Goal: Information Seeking & Learning: Check status

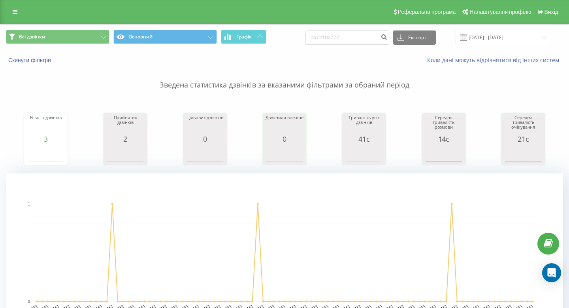
click at [8, 18] on div "Реферальна програма Налаштування профілю Вихід" at bounding box center [284, 12] width 569 height 24
click at [18, 15] on link at bounding box center [15, 11] width 14 height 11
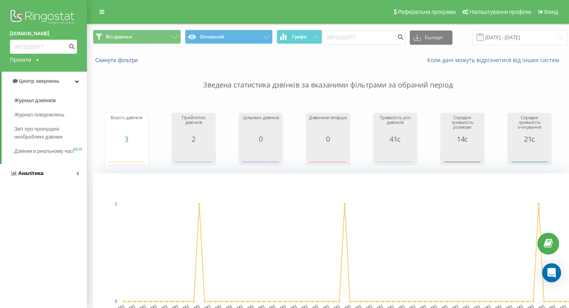
click at [64, 183] on link "Аналiтика" at bounding box center [43, 173] width 87 height 19
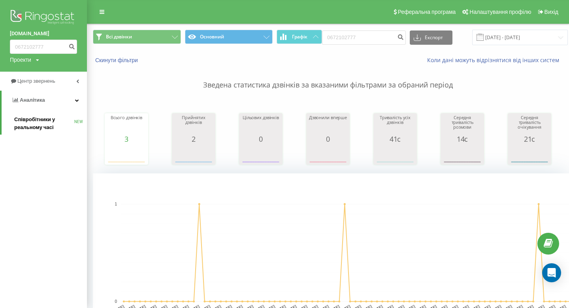
click at [49, 123] on span "Співробітники у реальному часі" at bounding box center [44, 123] width 60 height 16
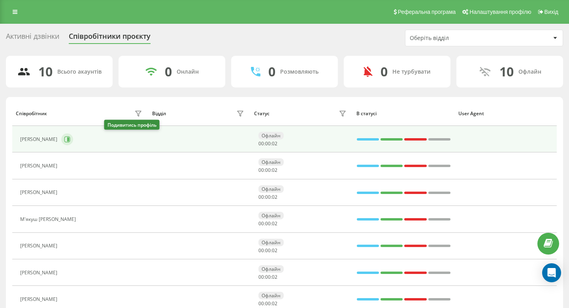
click at [73, 140] on button at bounding box center [67, 139] width 12 height 12
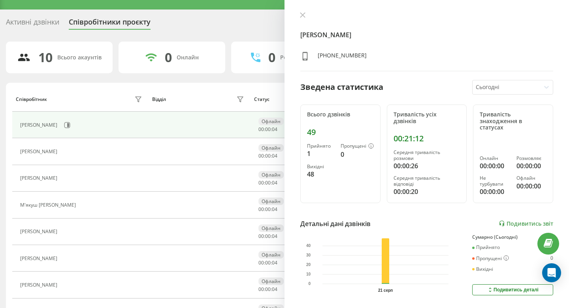
scroll to position [19, 0]
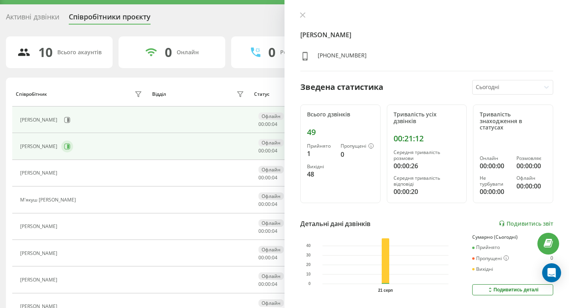
click at [70, 148] on icon at bounding box center [67, 146] width 6 height 6
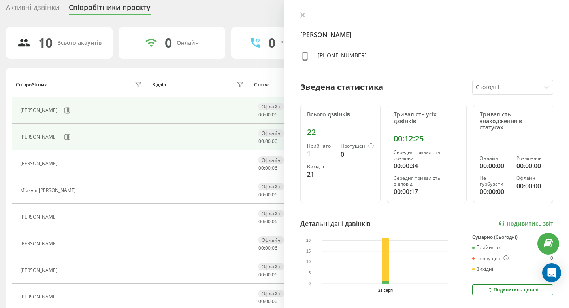
scroll to position [33, 0]
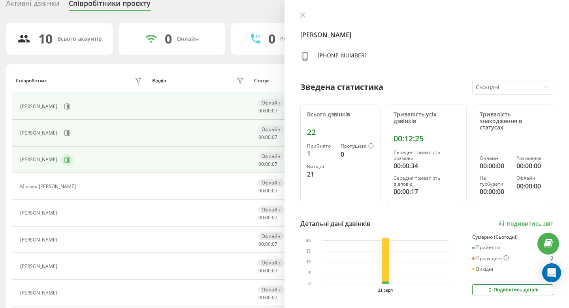
click at [70, 157] on icon at bounding box center [67, 160] width 6 height 6
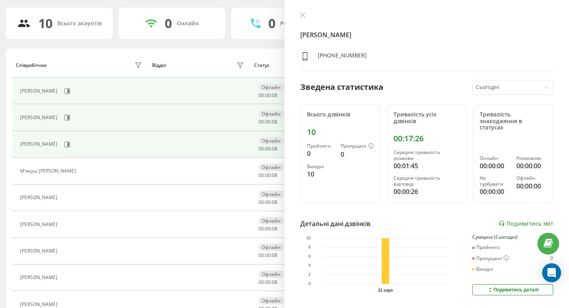
scroll to position [50, 0]
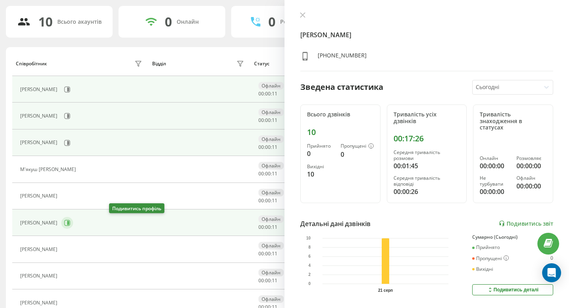
click at [69, 221] on icon at bounding box center [68, 223] width 2 height 4
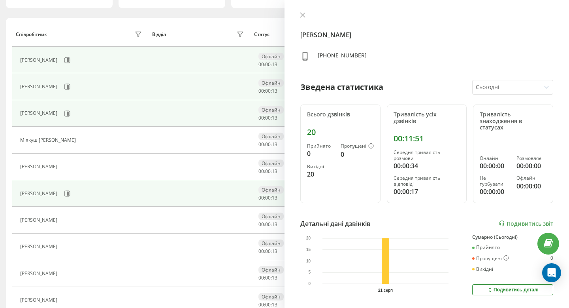
scroll to position [79, 0]
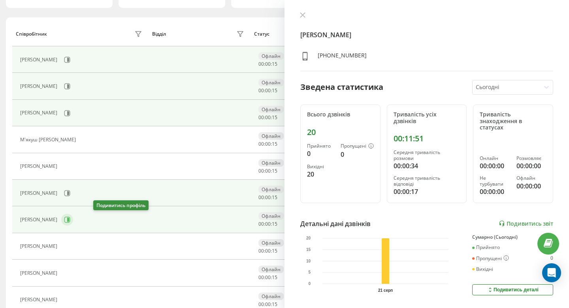
click at [73, 220] on button at bounding box center [67, 220] width 12 height 12
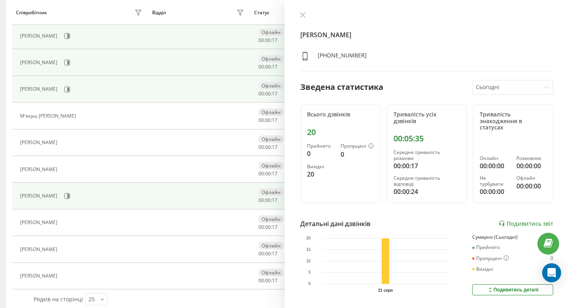
scroll to position [114, 0]
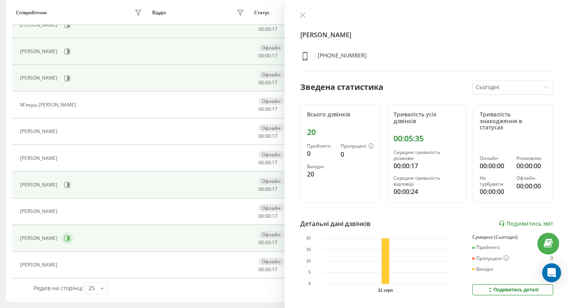
click at [73, 240] on button at bounding box center [67, 238] width 12 height 12
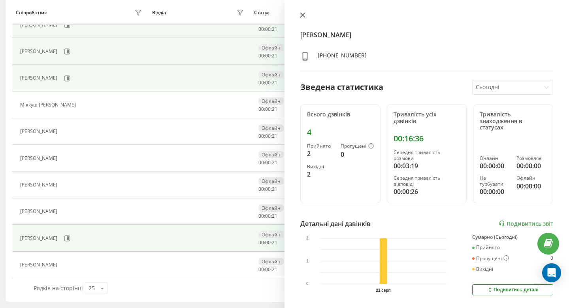
click at [301, 12] on icon at bounding box center [303, 15] width 6 height 6
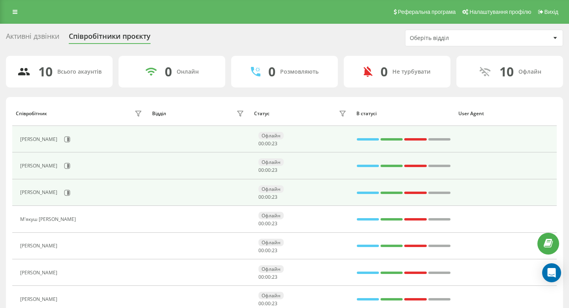
click at [10, 5] on div "Реферальна програма Налаштування профілю Вихід" at bounding box center [284, 12] width 569 height 24
click at [12, 8] on link at bounding box center [15, 11] width 14 height 11
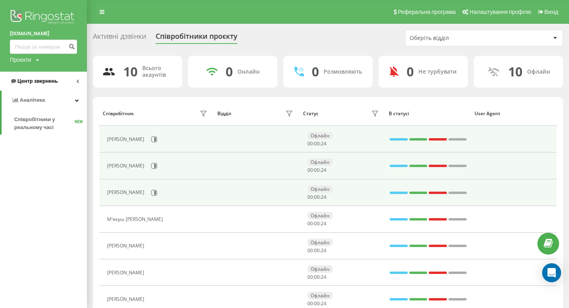
click at [53, 83] on span "Центр звернень" at bounding box center [37, 81] width 40 height 6
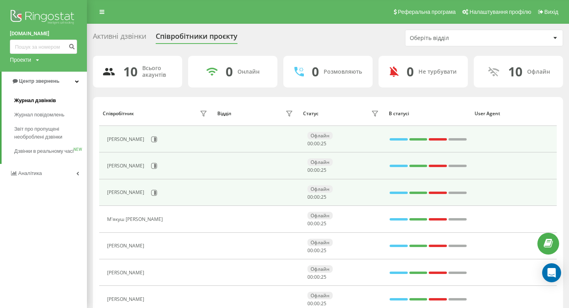
click at [59, 98] on link "Журнал дзвінків" at bounding box center [50, 100] width 73 height 14
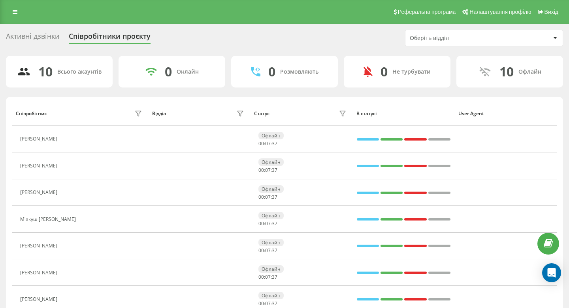
click at [10, 5] on div "Реферальна програма Налаштування профілю Вихід" at bounding box center [284, 12] width 569 height 24
click at [16, 13] on icon at bounding box center [15, 12] width 5 height 6
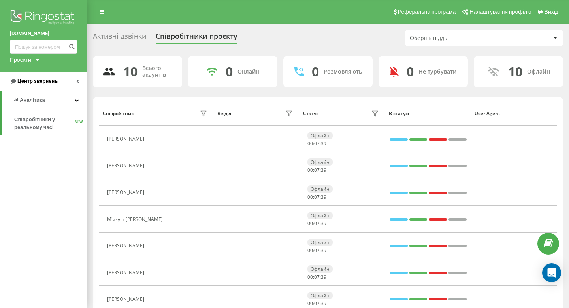
click at [40, 89] on link "Центр звернень" at bounding box center [43, 81] width 87 height 19
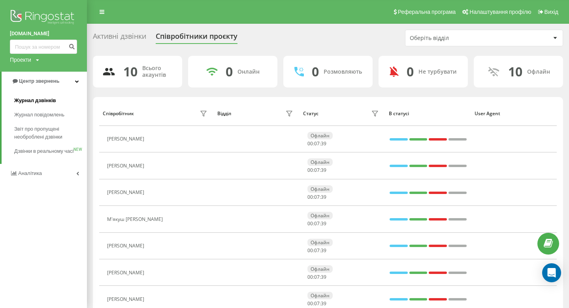
click at [44, 100] on span "Журнал дзвінків" at bounding box center [35, 100] width 42 height 8
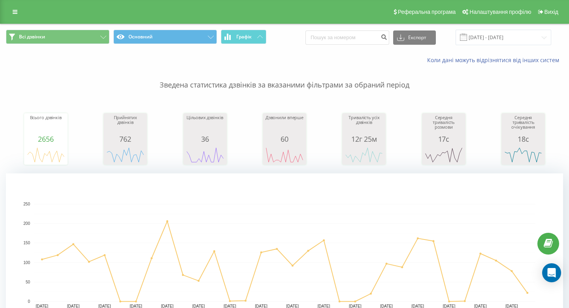
click at [6, 14] on div "Реферальна програма Налаштування профілю Вихід" at bounding box center [284, 12] width 569 height 24
click at [13, 14] on icon at bounding box center [15, 12] width 5 height 6
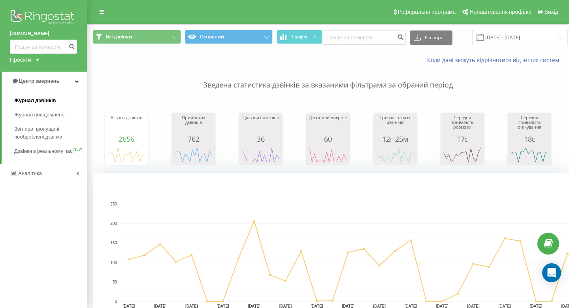
click at [44, 100] on span "Журнал дзвінків" at bounding box center [35, 100] width 42 height 8
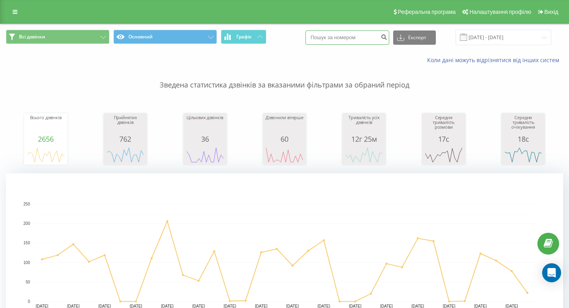
click at [351, 31] on input at bounding box center [348, 37] width 84 height 14
type input "0672930063"
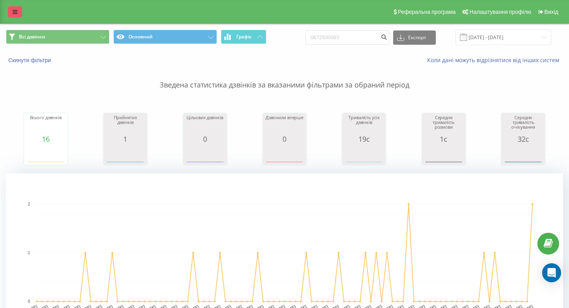
click at [11, 13] on link at bounding box center [15, 11] width 14 height 11
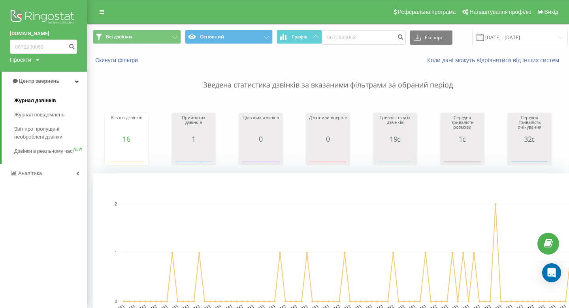
click at [36, 103] on span "Журнал дзвінків" at bounding box center [35, 100] width 42 height 8
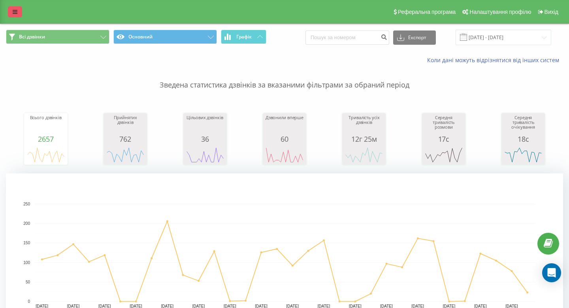
click at [19, 17] on link at bounding box center [15, 11] width 14 height 11
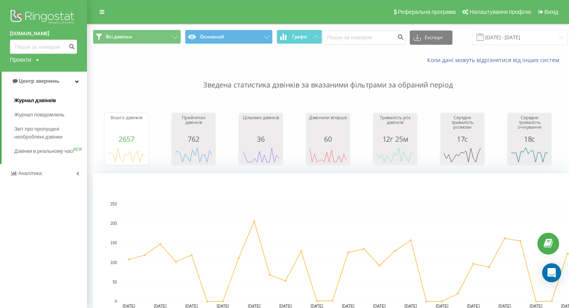
click at [61, 100] on link "Журнал дзвінків" at bounding box center [50, 100] width 73 height 14
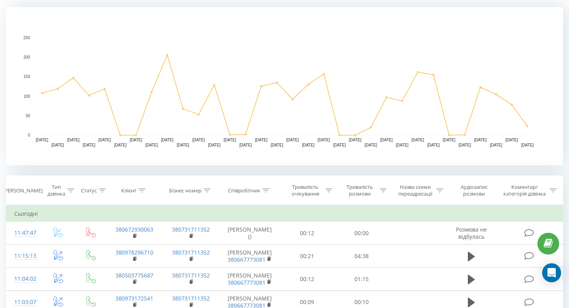
scroll to position [165, 0]
